Goal: Check status: Check status

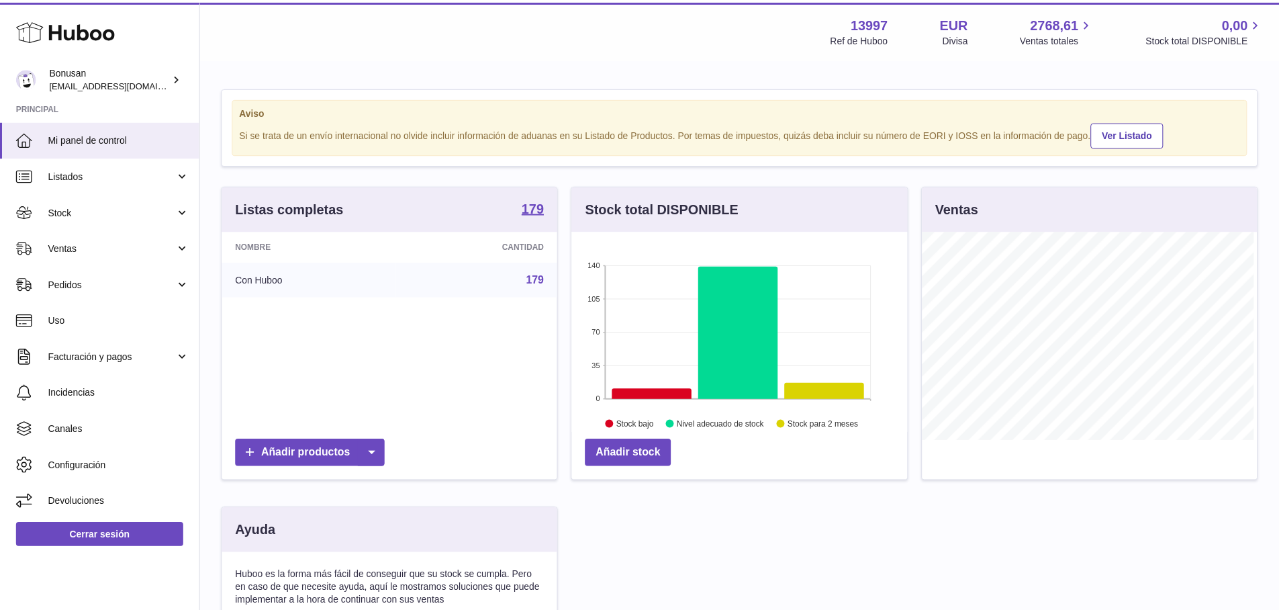
scroll to position [210, 338]
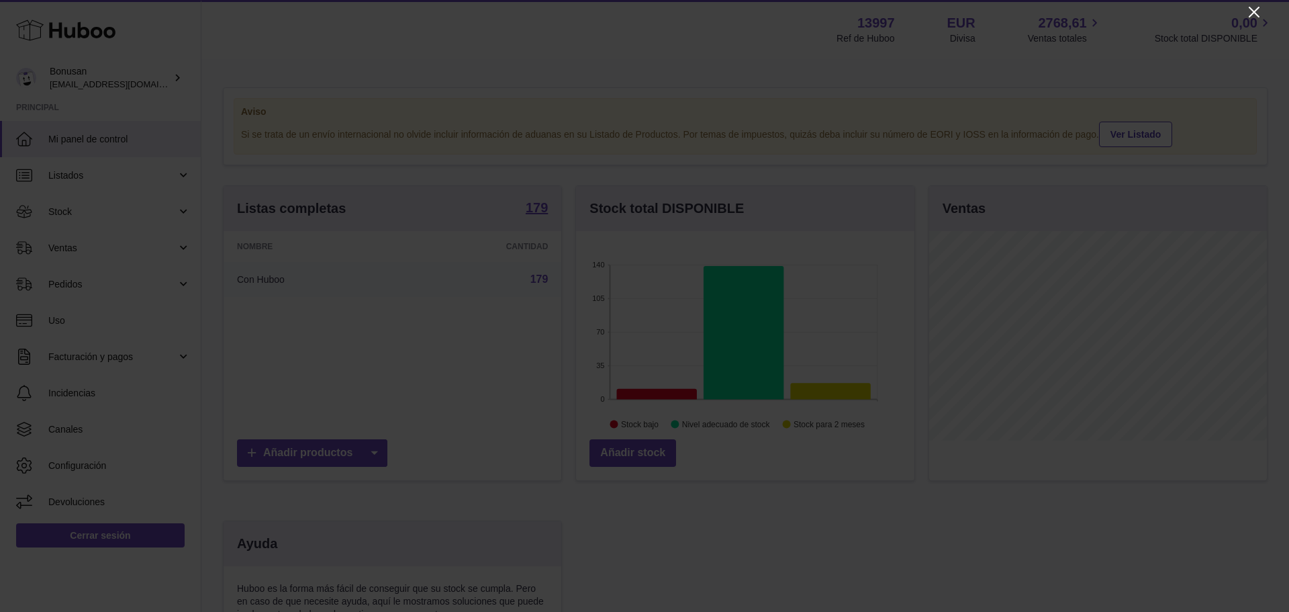
click at [1251, 6] on icon "Close" at bounding box center [1254, 12] width 16 height 16
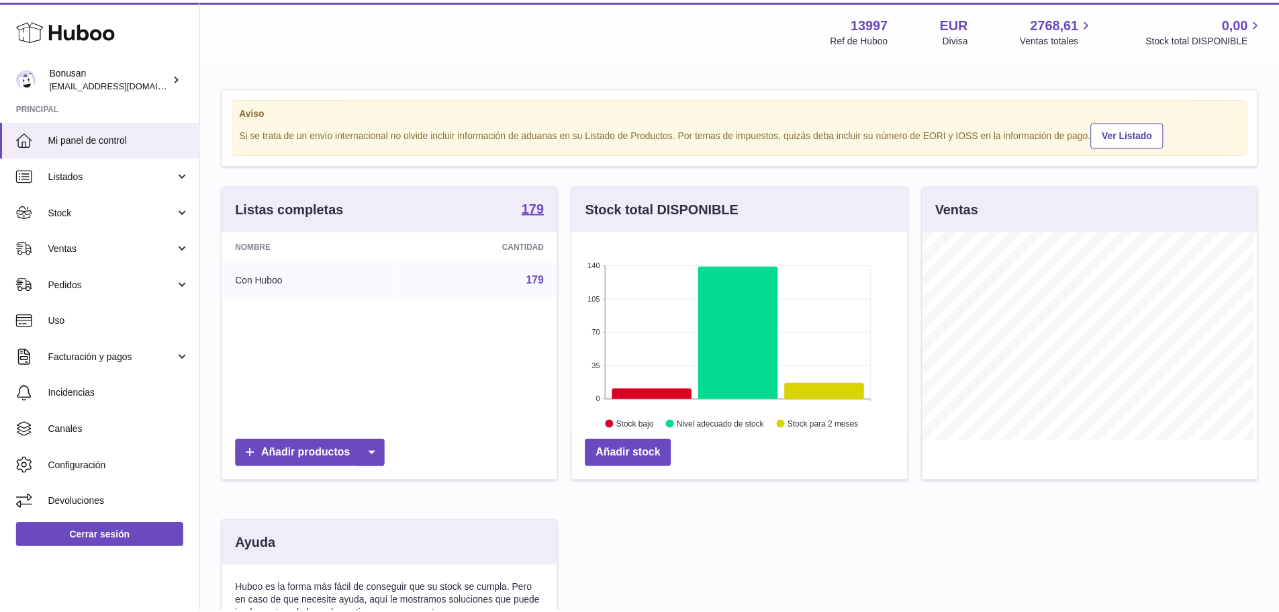
scroll to position [671363, 671238]
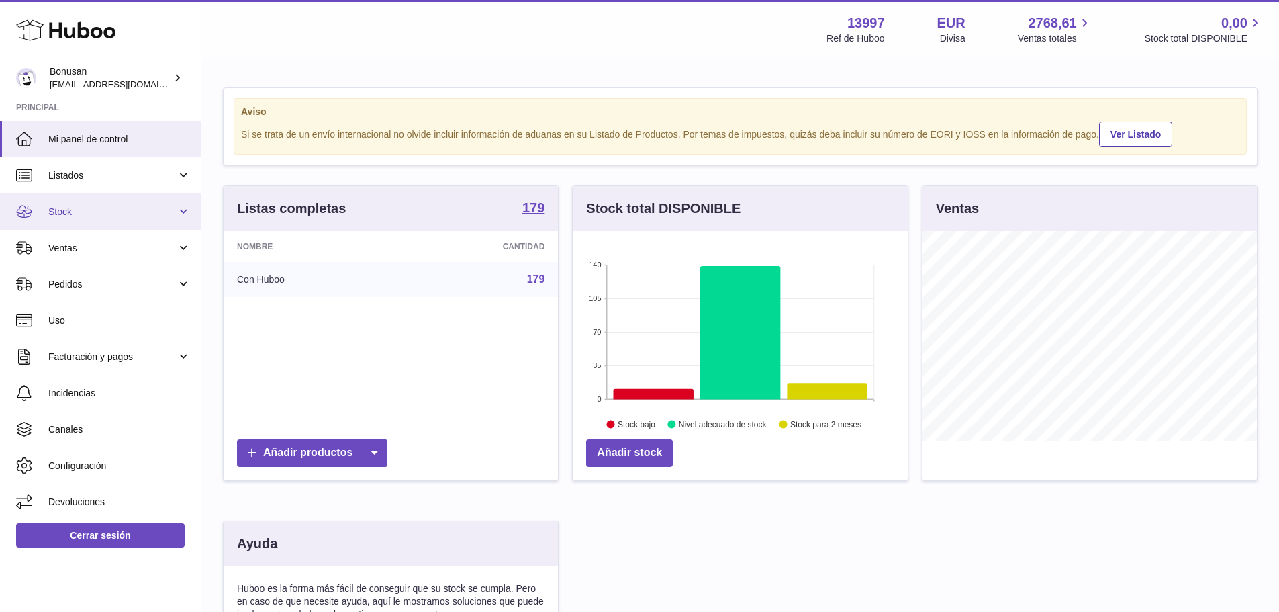
click at [75, 206] on span "Stock" at bounding box center [112, 212] width 128 height 13
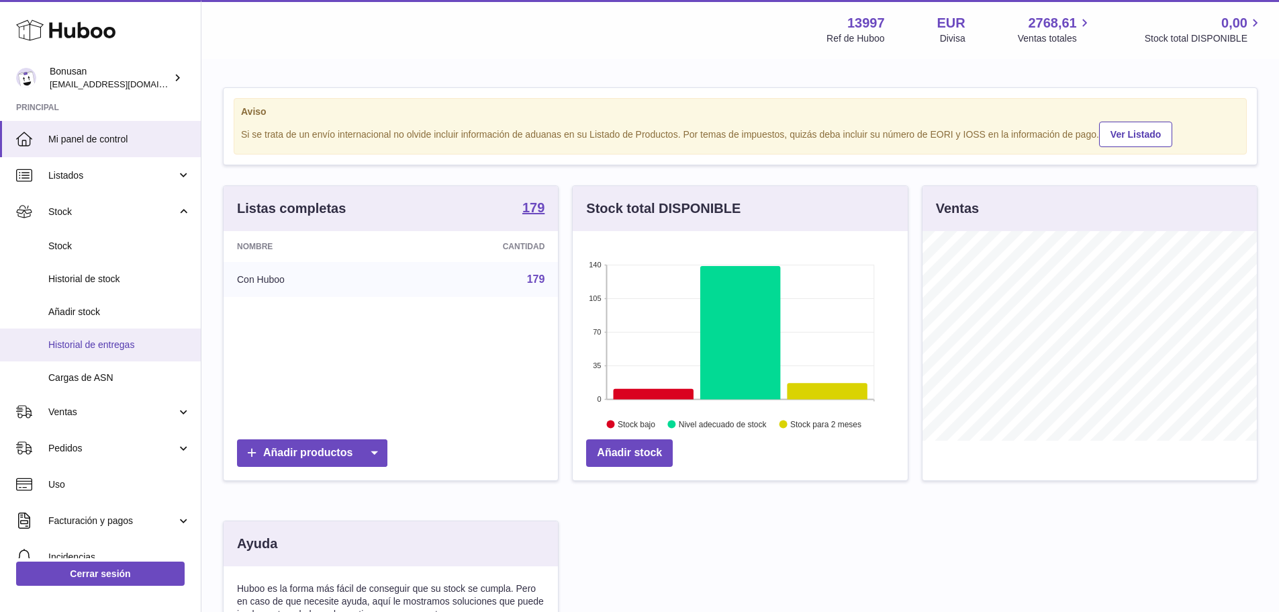
click at [101, 345] on span "Historial de entregas" at bounding box center [119, 344] width 142 height 13
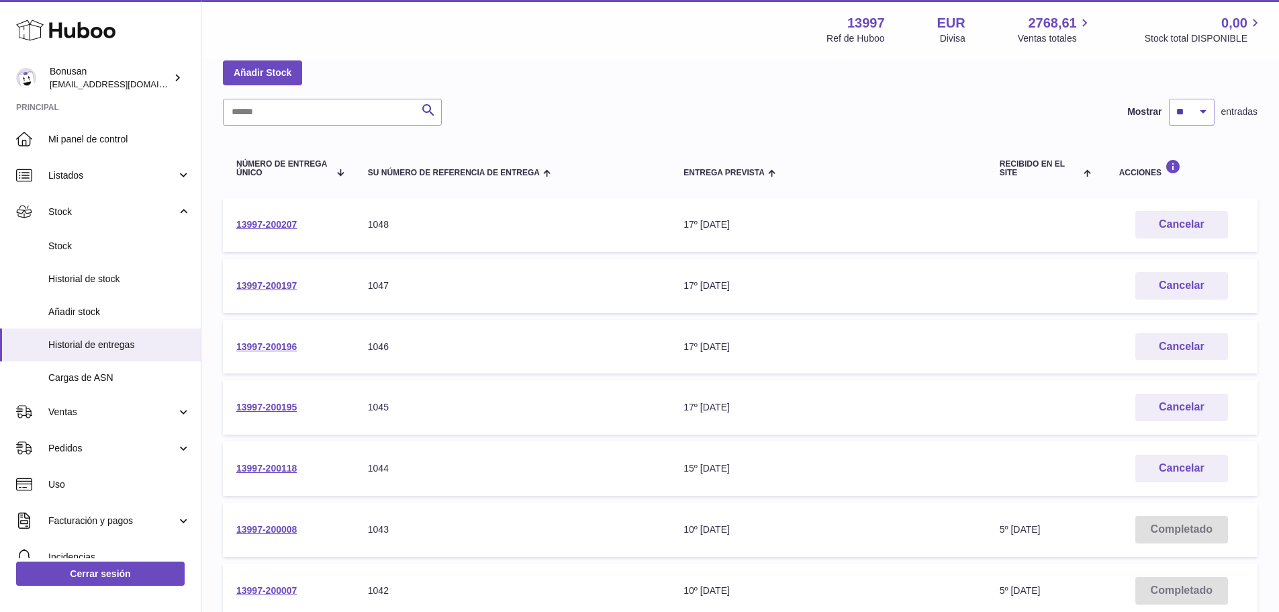
scroll to position [203, 0]
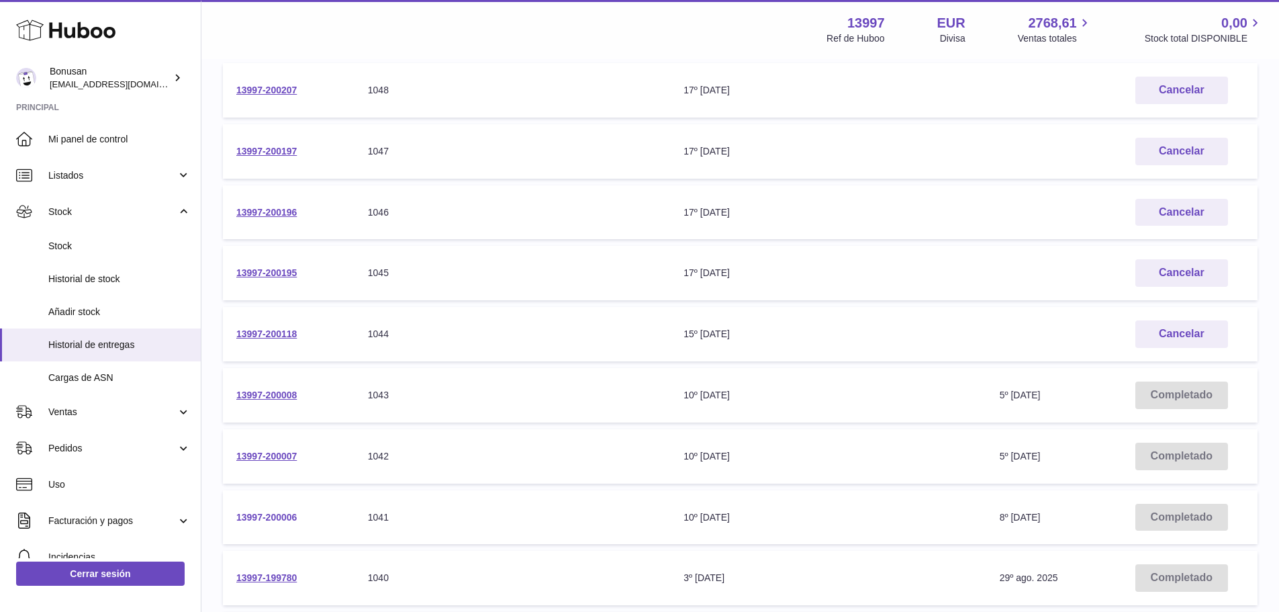
click at [284, 516] on link "13997-200006" at bounding box center [266, 517] width 60 height 11
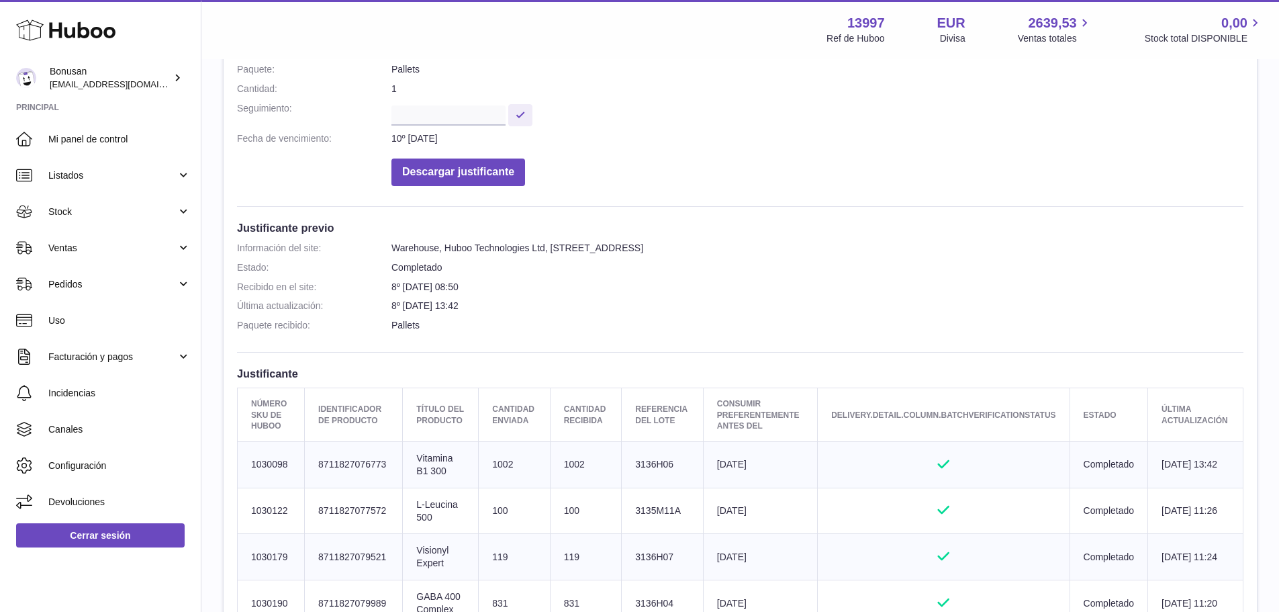
scroll to position [403, 0]
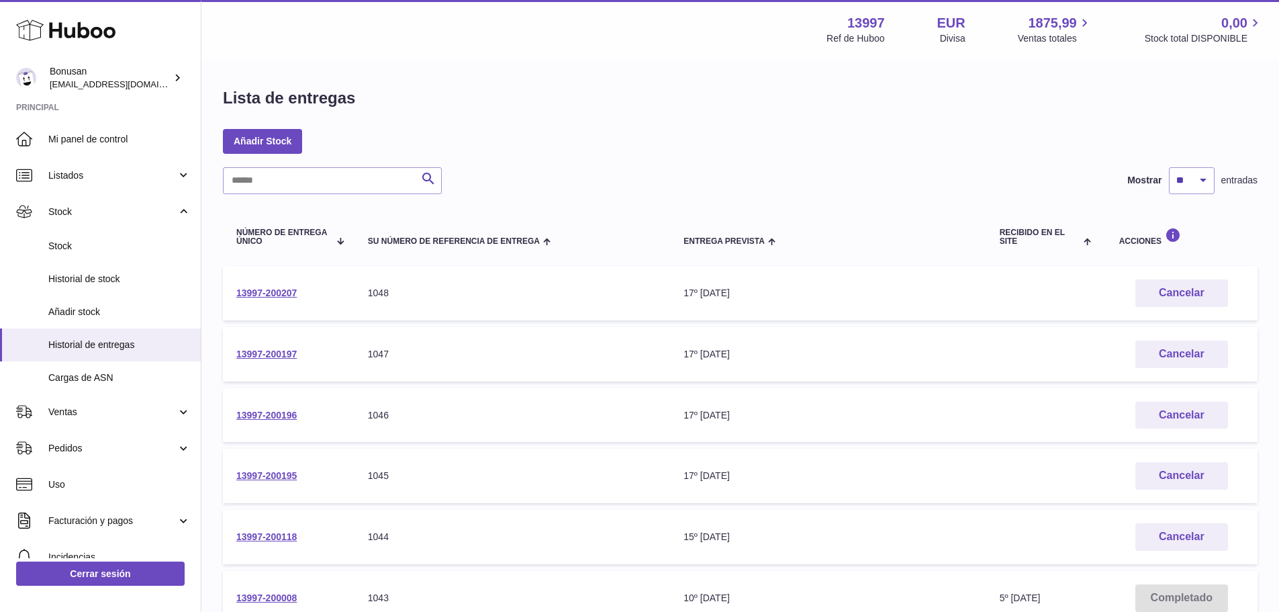
scroll to position [67, 0]
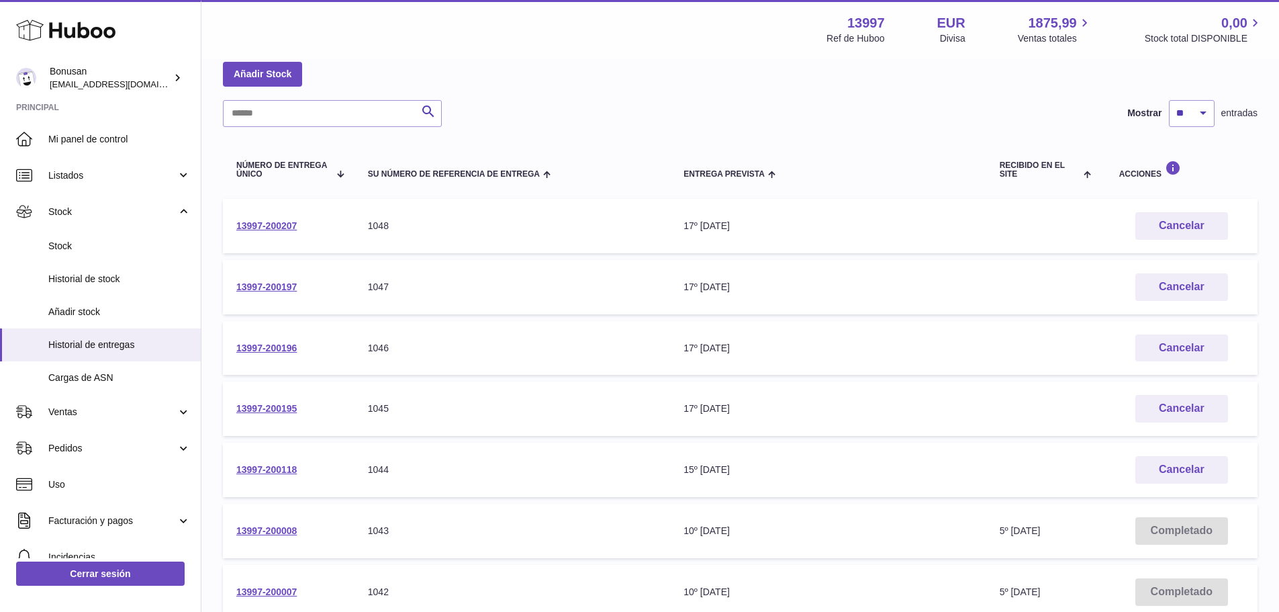
click at [1181, 529] on td "Completado" at bounding box center [1182, 531] width 152 height 54
click at [263, 531] on link "13997-200008" at bounding box center [266, 530] width 60 height 11
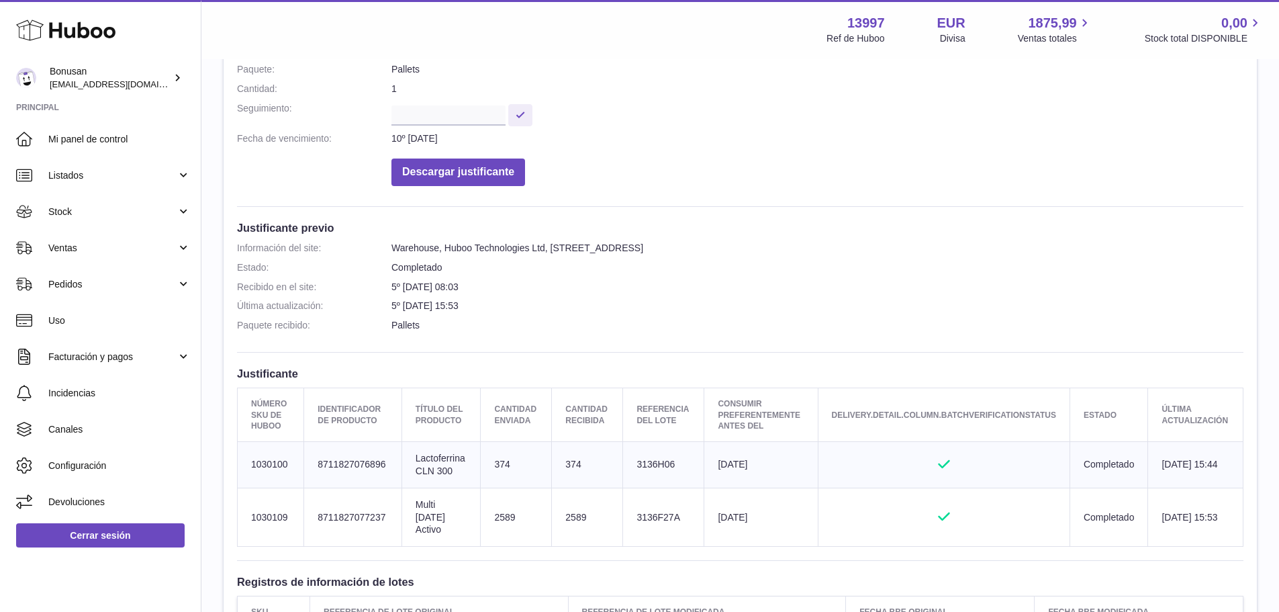
scroll to position [336, 0]
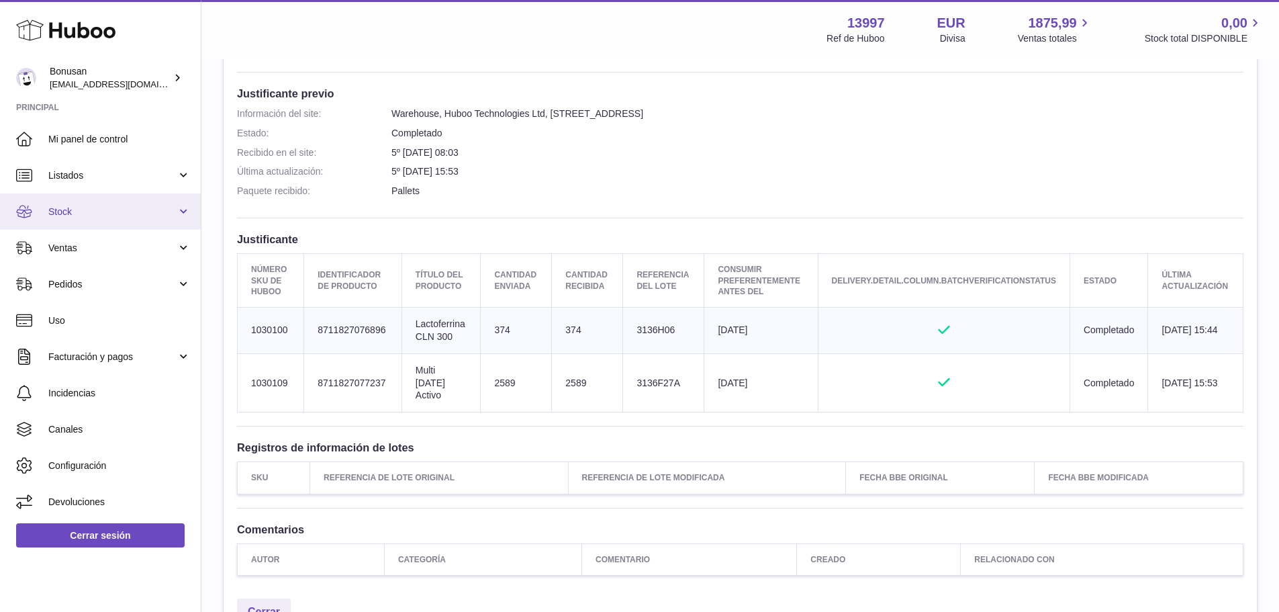
click at [183, 212] on link "Stock" at bounding box center [100, 211] width 201 height 36
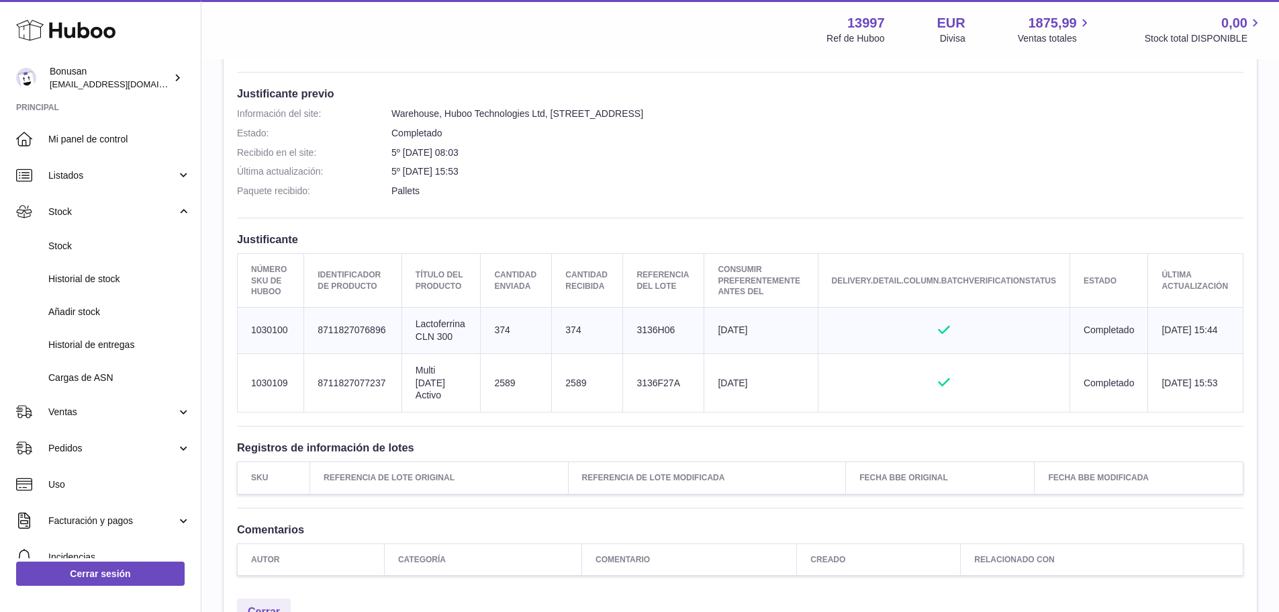
scroll to position [134, 0]
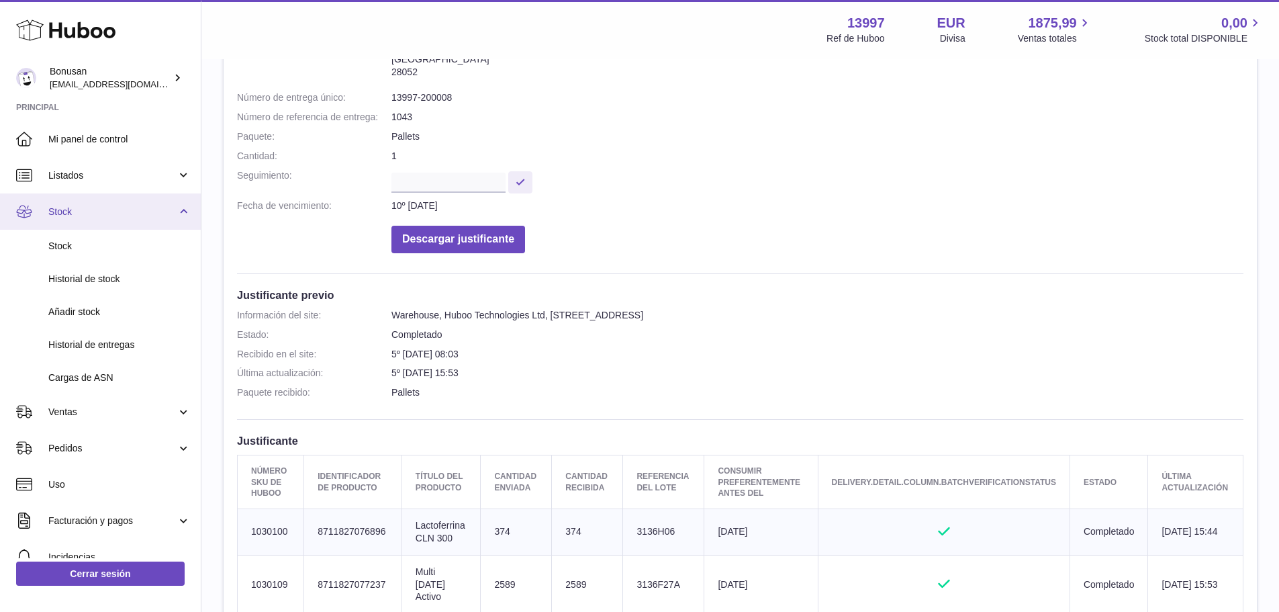
click at [61, 210] on span "Stock" at bounding box center [112, 212] width 128 height 13
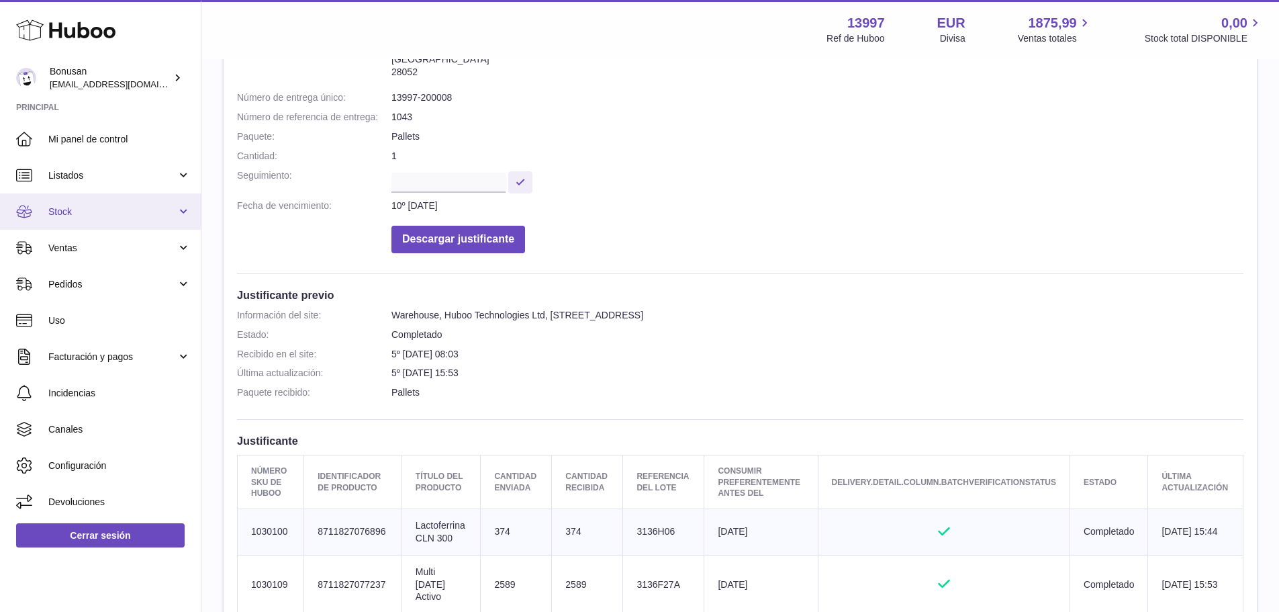
click at [81, 216] on span "Stock" at bounding box center [112, 212] width 128 height 13
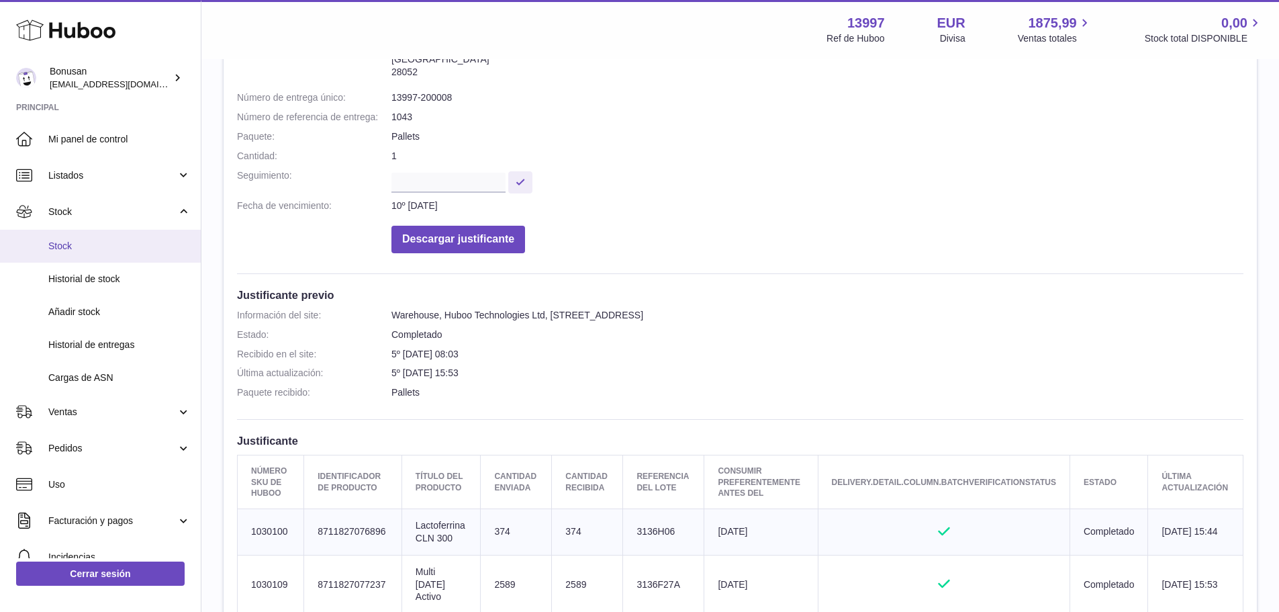
click at [71, 248] on span "Stock" at bounding box center [119, 246] width 142 height 13
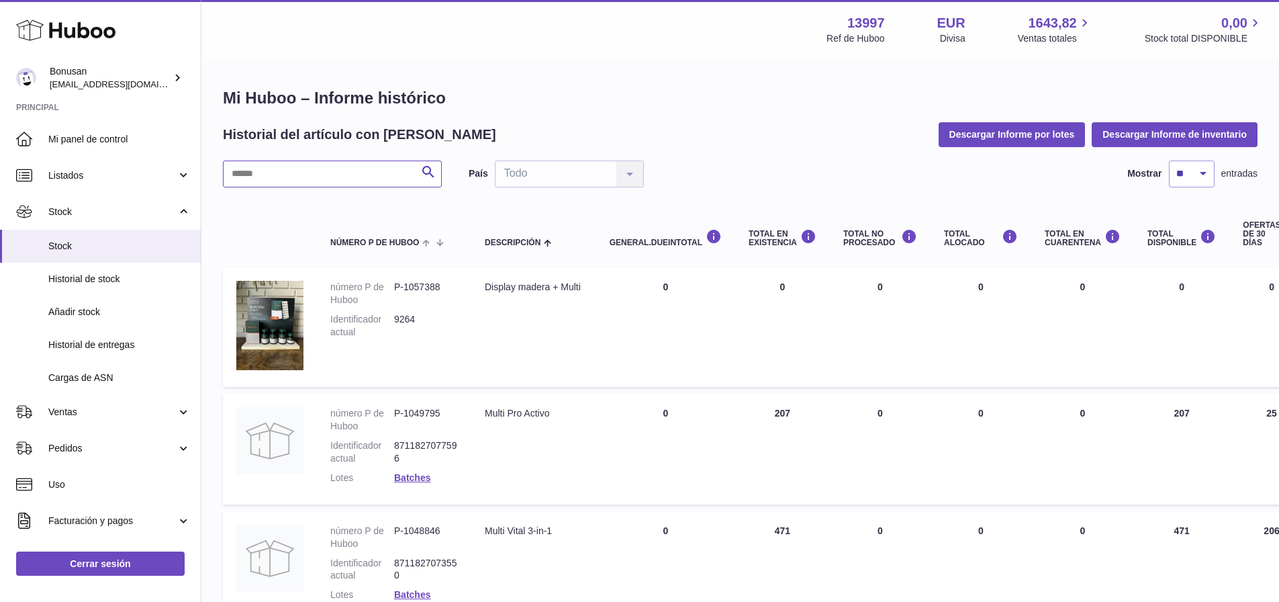
click at [287, 174] on input "text" at bounding box center [332, 174] width 219 height 27
paste input "*******"
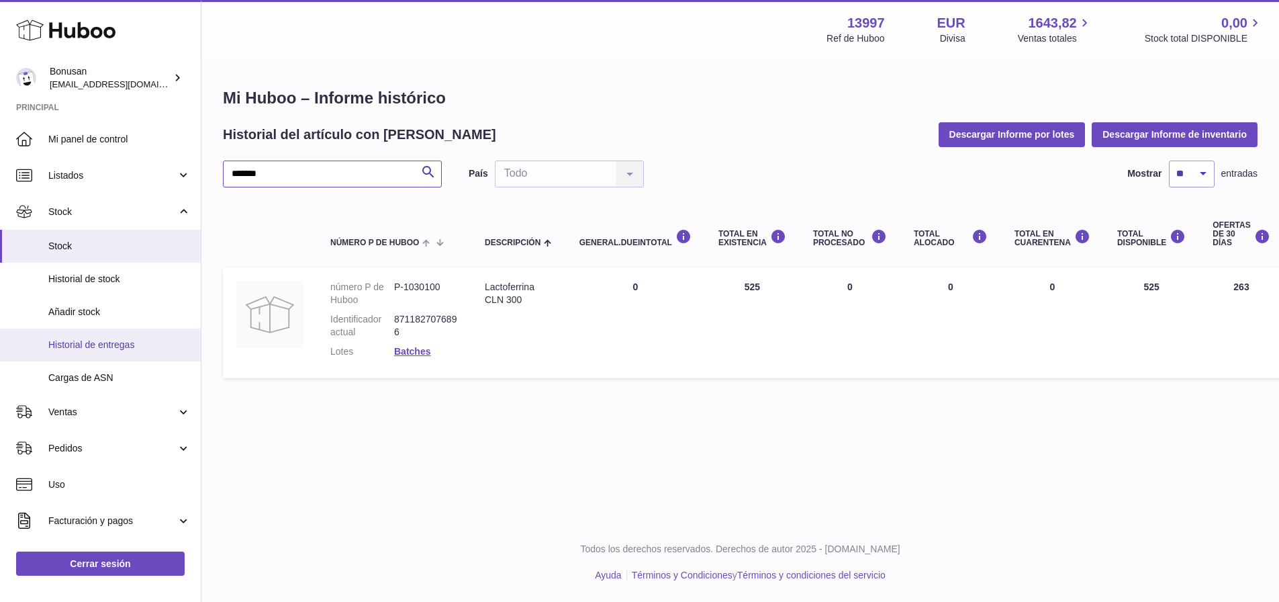
type input "*******"
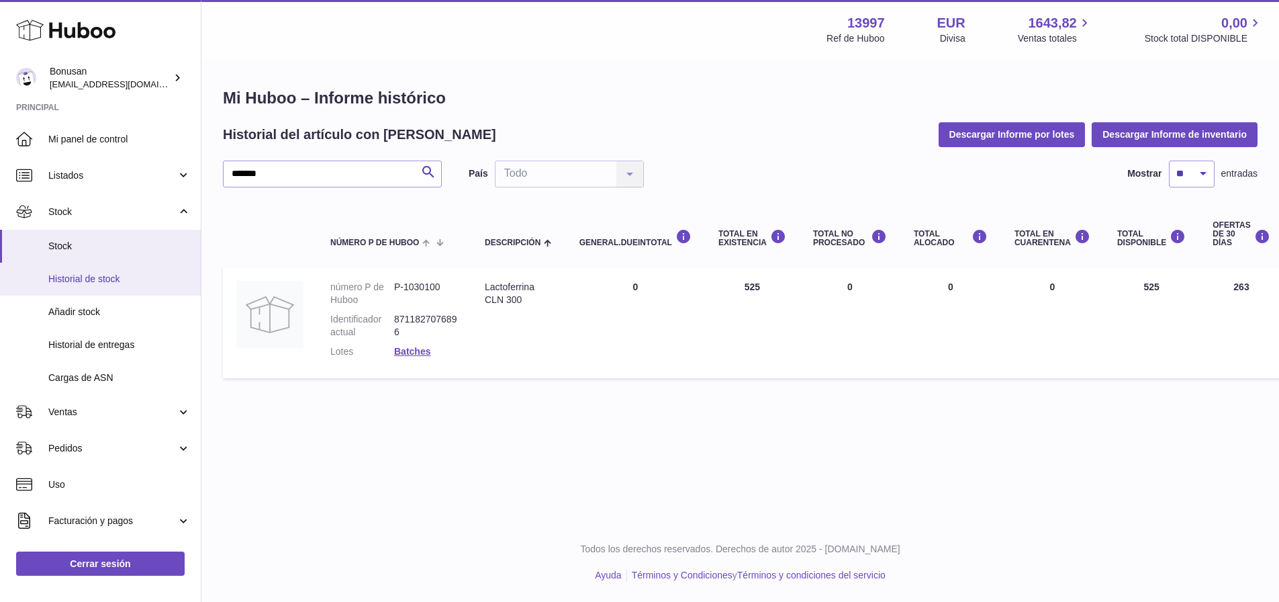
click at [79, 288] on link "Historial de stock" at bounding box center [100, 279] width 201 height 33
click at [85, 279] on span "Historial de stock" at bounding box center [119, 279] width 142 height 13
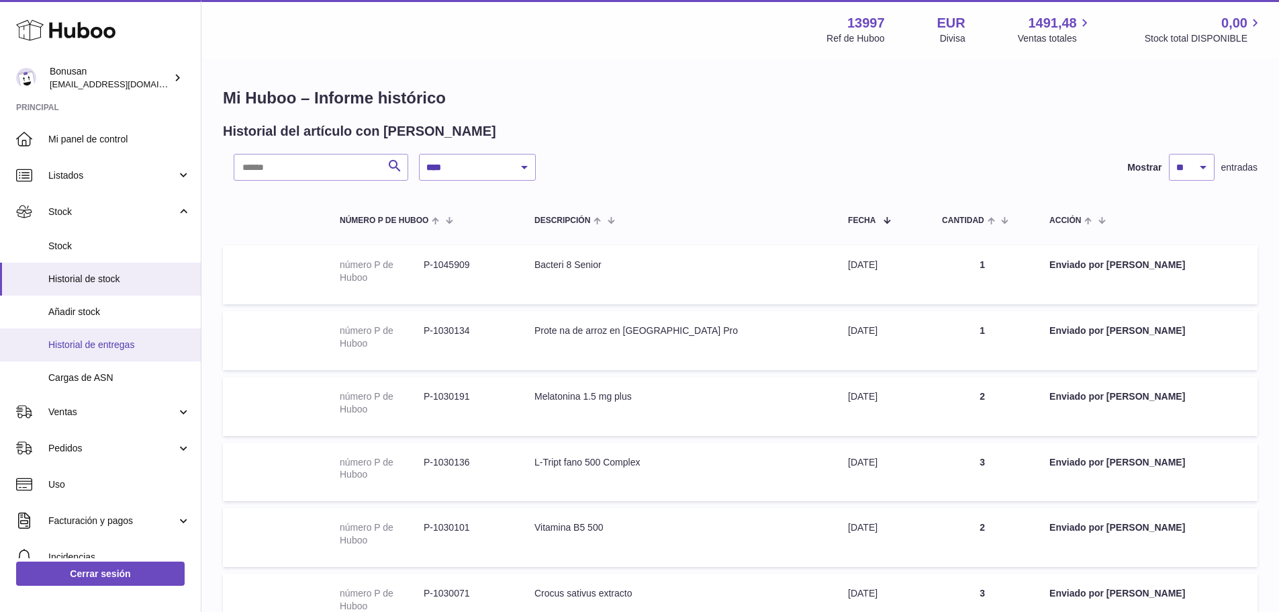
click at [85, 341] on span "Historial de entregas" at bounding box center [119, 344] width 142 height 13
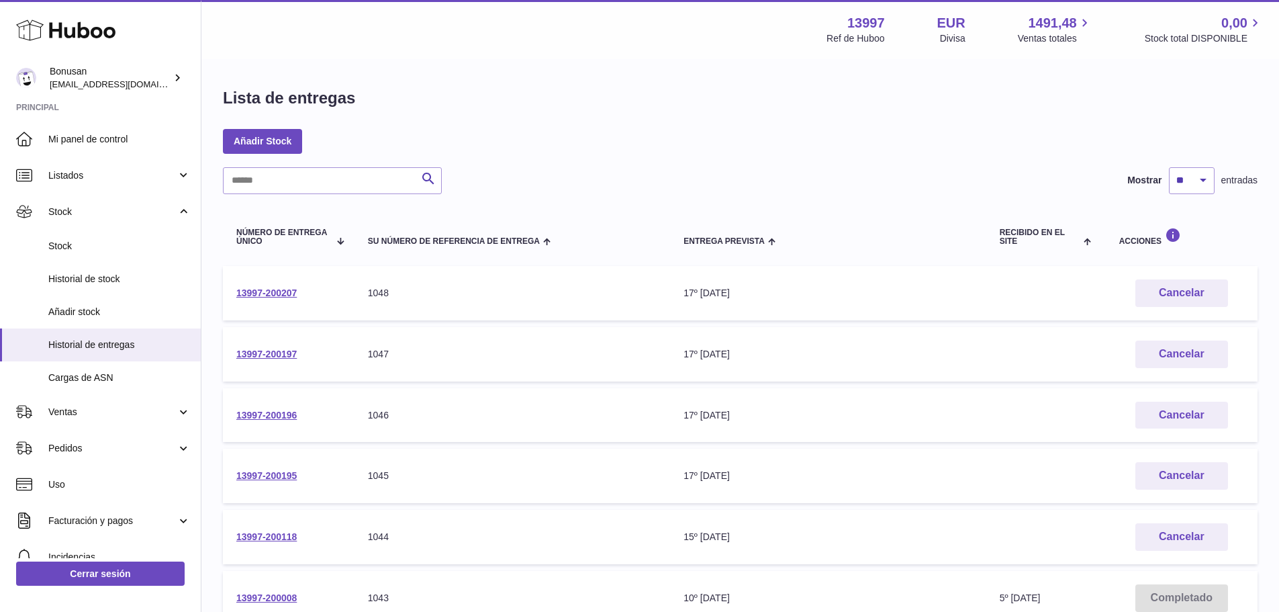
scroll to position [67, 0]
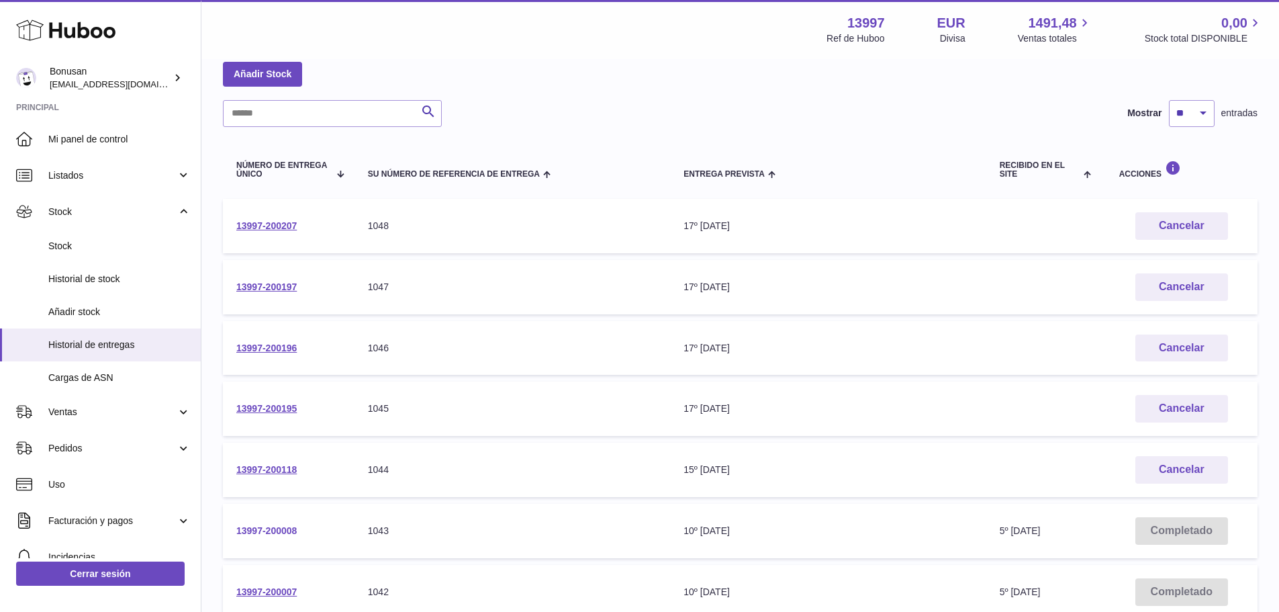
click at [268, 533] on link "13997-200008" at bounding box center [266, 530] width 60 height 11
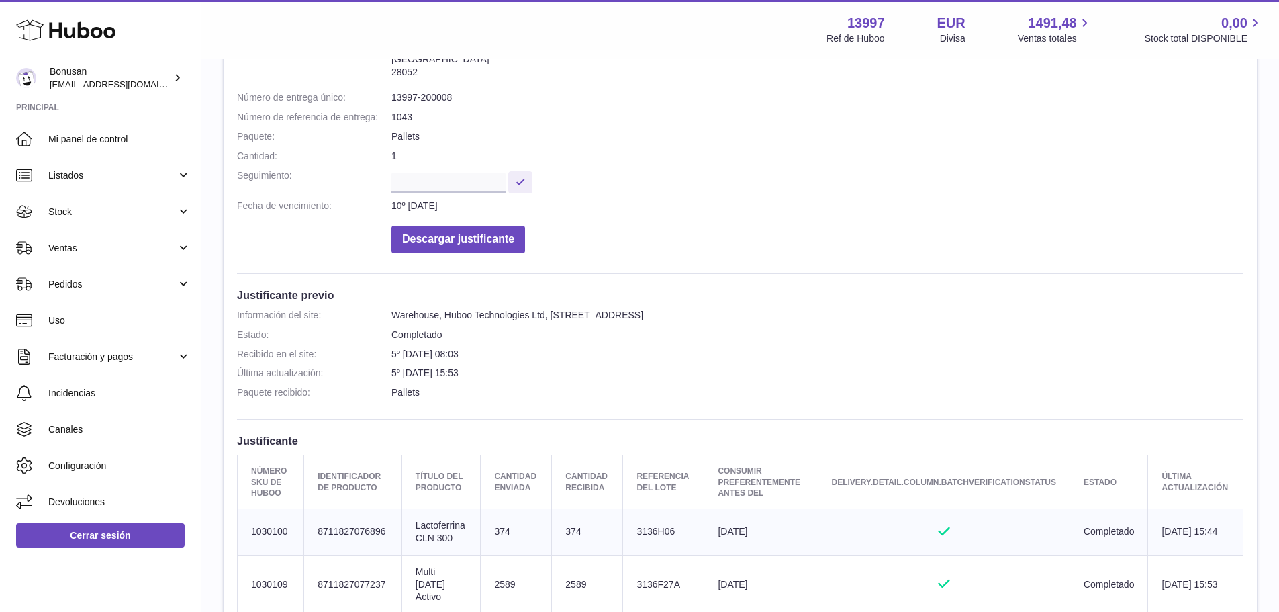
scroll to position [201, 0]
